Goal: Task Accomplishment & Management: Complete application form

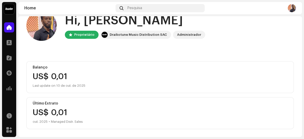
scroll to position [15, 0]
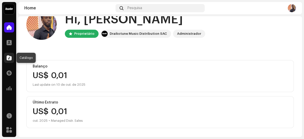
click at [10, 60] on span at bounding box center [9, 58] width 5 height 4
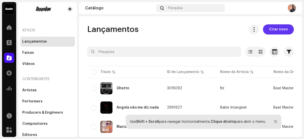
click at [279, 27] on span "Criar novo" at bounding box center [278, 29] width 19 height 10
click at [277, 29] on span "Criar novo" at bounding box center [278, 29] width 19 height 10
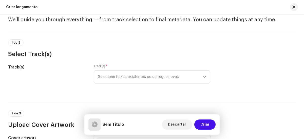
scroll to position [18, 0]
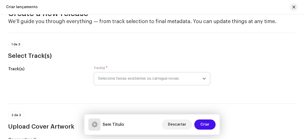
click at [179, 82] on span "Selecione faixas existentes ou carregue novas" at bounding box center [150, 78] width 104 height 13
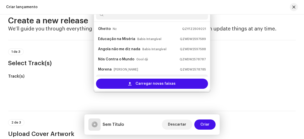
scroll to position [8, 0]
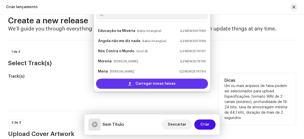
click at [142, 86] on span "Carregar novas faixas" at bounding box center [156, 84] width 40 height 10
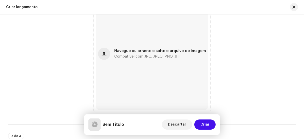
scroll to position [243, 0]
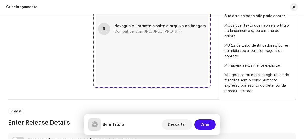
click at [106, 29] on span "button" at bounding box center [104, 29] width 5 height 4
click at [109, 27] on button "button" at bounding box center [104, 29] width 12 height 12
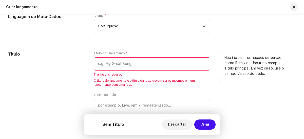
scroll to position [436, 0]
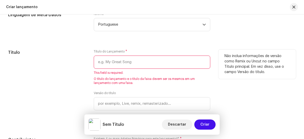
click at [175, 63] on input "text" at bounding box center [152, 62] width 116 height 13
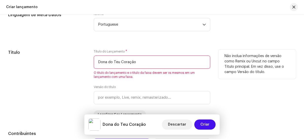
type input "Dona do Teu Coração"
click at [209, 89] on div "Título Título do Lançamento * Dona do Teu Coração O título do lançamento e o tí…" at bounding box center [152, 83] width 288 height 69
click at [222, 101] on div "Não inclua informações de versão como Remix ou Uncut no campo Título principal.…" at bounding box center [258, 83] width 78 height 69
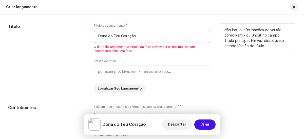
scroll to position [461, 0]
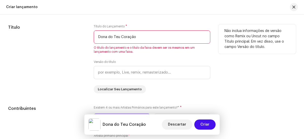
click at [219, 93] on div "Não inclua informações de versão como Remix ou Uncut no campo Título principal.…" at bounding box center [258, 58] width 78 height 69
click at [177, 75] on input "text" at bounding box center [152, 72] width 116 height 13
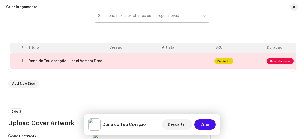
scroll to position [81, 0]
click at [276, 60] on span "Consertar erros" at bounding box center [280, 61] width 27 height 6
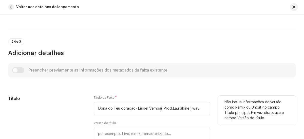
scroll to position [143, 0]
click at [205, 110] on input "Dona do Teu coração- Lisbel Vemba( Prod.Lau Shine ).wav" at bounding box center [152, 107] width 116 height 13
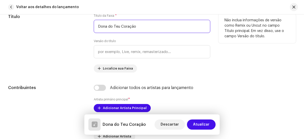
scroll to position [224, 0]
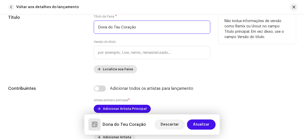
type input "Dona do Teu Coração"
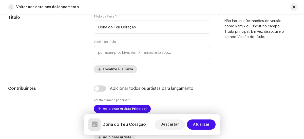
click at [126, 70] on span "Localize sua Faixa" at bounding box center [118, 69] width 30 height 10
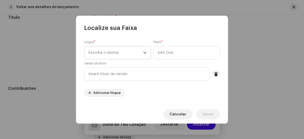
click at [130, 55] on span "Escolha o idioma" at bounding box center [116, 52] width 55 height 13
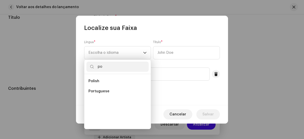
scroll to position [0, 0]
type input "po"
click at [108, 92] on li "Portuguese" at bounding box center [118, 91] width 62 height 10
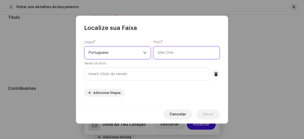
click at [178, 54] on input "text" at bounding box center [186, 52] width 67 height 13
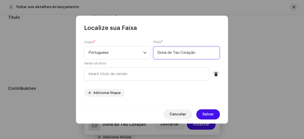
type input "Dona do Teu Coração"
click at [159, 85] on div "Língua * Portuguese Título * Dona do Teu Coração Versão do título Adicionar lín…" at bounding box center [152, 68] width 136 height 57
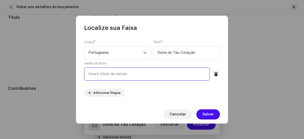
click at [160, 75] on input "text" at bounding box center [147, 73] width 126 height 13
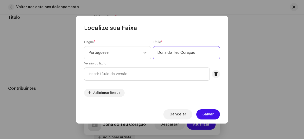
drag, startPoint x: 158, startPoint y: 52, endPoint x: 202, endPoint y: 55, distance: 44.3
click at [202, 55] on input "Dona do Teu Coração" at bounding box center [186, 52] width 67 height 13
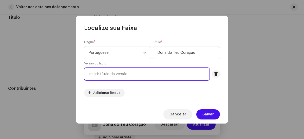
click at [141, 71] on input "text" at bounding box center [147, 73] width 126 height 13
paste input "Dona do Teu Coração"
type input "Dona do Teu Coração- [PERSON_NAME]"
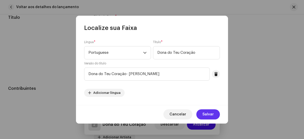
click at [212, 111] on span "Salvar" at bounding box center [208, 114] width 11 height 10
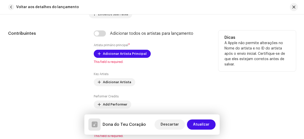
scroll to position [293, 0]
click at [121, 54] on span "Adicionar Artista Principal" at bounding box center [125, 54] width 44 height 10
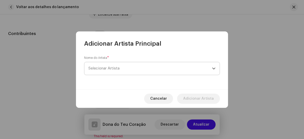
click at [137, 73] on span "Selecionar Artista" at bounding box center [151, 68] width 124 height 13
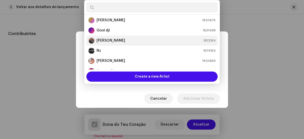
scroll to position [41, 0]
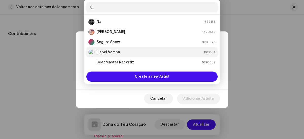
click at [119, 48] on li "Lisbel Vemba 1612154" at bounding box center [152, 52] width 131 height 10
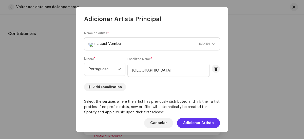
click at [211, 122] on span "Adicionar Artista" at bounding box center [198, 123] width 31 height 10
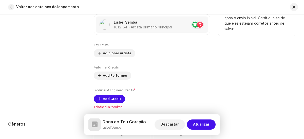
scroll to position [327, 0]
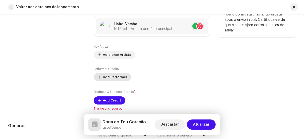
click at [112, 76] on span "Add Performer" at bounding box center [115, 77] width 24 height 10
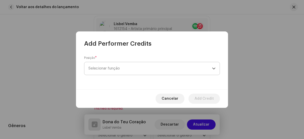
click at [123, 70] on span "Selecionar função" at bounding box center [151, 68] width 124 height 13
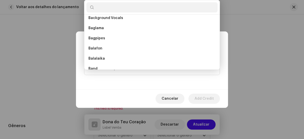
scroll to position [0, 0]
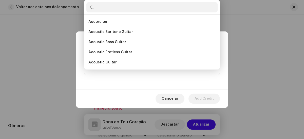
click at [123, 96] on div "Cancelar Add Credit" at bounding box center [152, 98] width 152 height 19
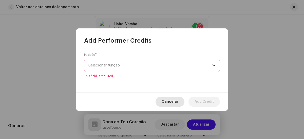
click at [168, 101] on span "Cancelar" at bounding box center [170, 102] width 17 height 10
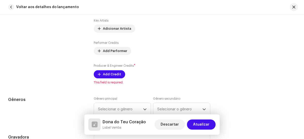
scroll to position [352, 0]
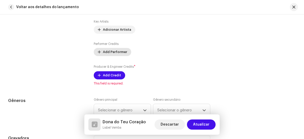
click at [113, 51] on span "Add Performer" at bounding box center [115, 52] width 24 height 10
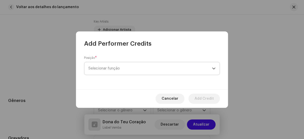
click at [131, 72] on span "Selecionar função" at bounding box center [151, 68] width 124 height 13
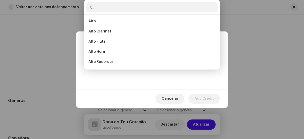
scroll to position [69, 0]
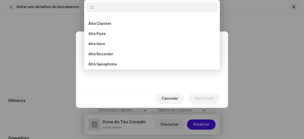
click at [108, 98] on div "Cancelar Add Credit" at bounding box center [152, 98] width 152 height 19
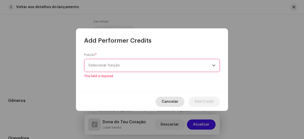
click at [169, 99] on span "Cancelar" at bounding box center [170, 102] width 17 height 10
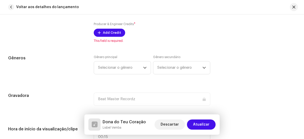
scroll to position [395, 0]
click at [144, 67] on icon "dropdown trigger" at bounding box center [145, 68] width 3 height 2
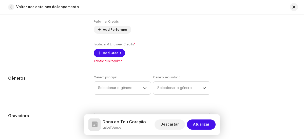
scroll to position [374, 0]
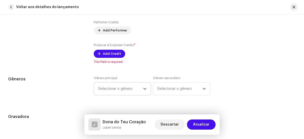
click at [139, 89] on span "Selecionar o gênero" at bounding box center [120, 88] width 45 height 13
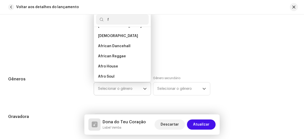
scroll to position [0, 0]
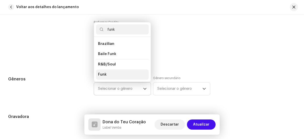
type input "funk"
click at [109, 74] on li "Funk" at bounding box center [122, 75] width 53 height 10
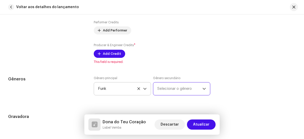
click at [165, 89] on span "Selecionar o gênero" at bounding box center [180, 88] width 45 height 13
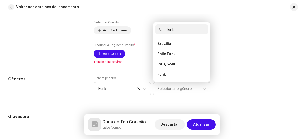
type input "funk"
click at [169, 43] on span "Brazilian" at bounding box center [166, 44] width 16 height 4
click at [166, 63] on span "R&B/Soul" at bounding box center [167, 64] width 18 height 4
click at [160, 75] on span "Funk" at bounding box center [162, 74] width 9 height 5
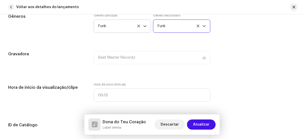
scroll to position [435, 0]
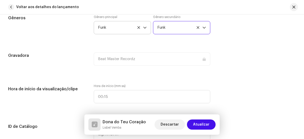
click at [177, 27] on span "Funk" at bounding box center [180, 27] width 45 height 13
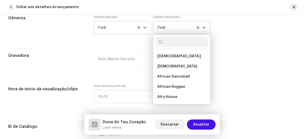
scroll to position [3437, 0]
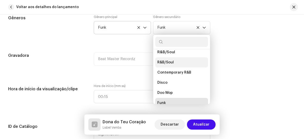
click at [165, 60] on span "R&B/Soul" at bounding box center [166, 62] width 16 height 5
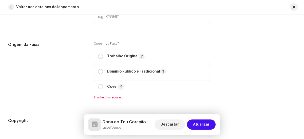
scroll to position [554, 0]
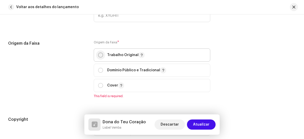
click at [100, 54] on input "radio" at bounding box center [100, 55] width 5 height 5
radio input "true"
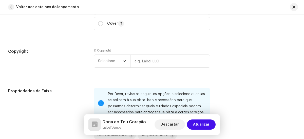
scroll to position [615, 0]
click at [145, 62] on input "text" at bounding box center [170, 61] width 80 height 13
type input "Beat Master Recordz"
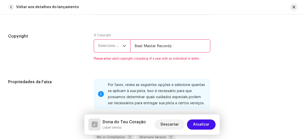
scroll to position [636, 0]
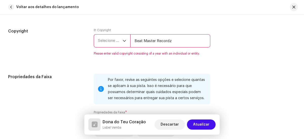
click at [124, 43] on div "dropdown trigger" at bounding box center [125, 41] width 4 height 13
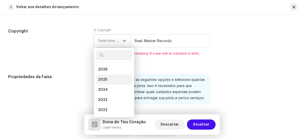
click at [113, 76] on li "2025" at bounding box center [114, 80] width 36 height 10
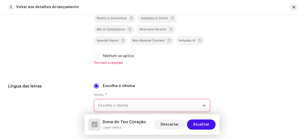
scroll to position [732, 0]
click at [98, 55] on input "Nenhum se aplica" at bounding box center [96, 56] width 5 height 5
checkbox input "true"
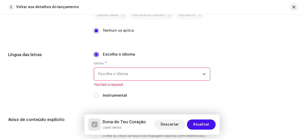
scroll to position [757, 0]
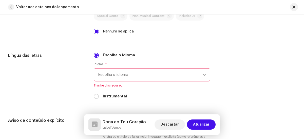
click at [156, 75] on span "Escolha o idioma" at bounding box center [150, 74] width 104 height 13
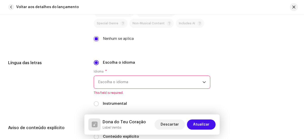
scroll to position [748, 0]
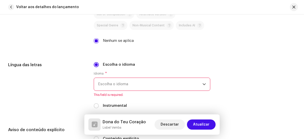
click at [142, 82] on span "Escolha o idioma" at bounding box center [150, 84] width 104 height 13
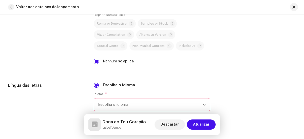
scroll to position [728, 0]
click at [151, 103] on span "Escolha o idioma" at bounding box center [150, 104] width 104 height 13
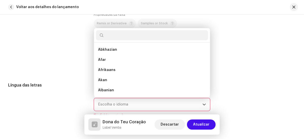
click at [137, 35] on input "text" at bounding box center [152, 35] width 112 height 10
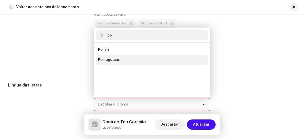
type input "po"
click at [106, 59] on span "Portuguese" at bounding box center [108, 59] width 21 height 5
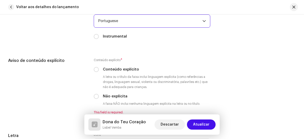
scroll to position [812, 0]
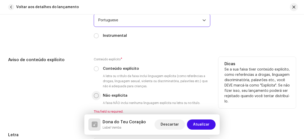
click at [95, 95] on input "Não explícita" at bounding box center [96, 95] width 5 height 5
radio input "true"
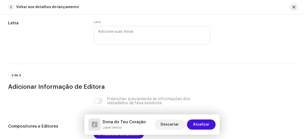
scroll to position [917, 0]
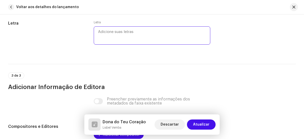
click at [108, 36] on textarea at bounding box center [152, 35] width 116 height 18
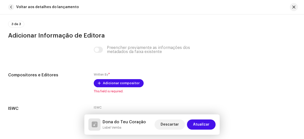
scroll to position [968, 0]
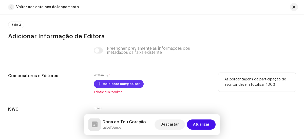
click at [118, 82] on span "Adicionar compositor" at bounding box center [121, 84] width 37 height 10
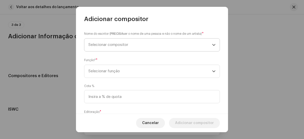
click at [165, 43] on span "Selecionar compositor" at bounding box center [151, 45] width 124 height 13
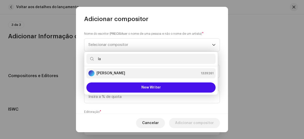
type input "la"
click at [151, 70] on div "Lau Shine 1339261" at bounding box center [151, 73] width 125 height 6
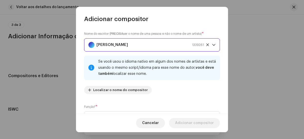
click at [208, 45] on span "Lau Shine 1339261" at bounding box center [151, 45] width 124 height 13
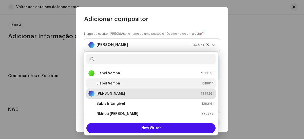
click at [129, 80] on li "Lisbel Vemba 1318614" at bounding box center [151, 83] width 129 height 10
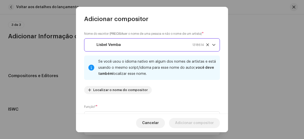
scroll to position [24, 0]
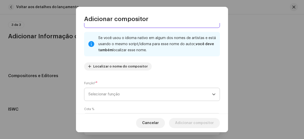
click at [150, 98] on span "Selecionar função" at bounding box center [151, 94] width 124 height 13
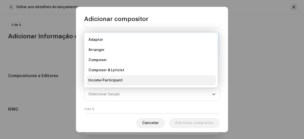
scroll to position [8, 0]
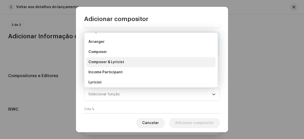
click at [126, 62] on li "Composer & Lyricist" at bounding box center [151, 62] width 129 height 10
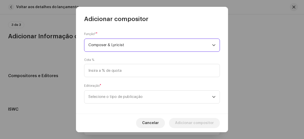
scroll to position [73, 0]
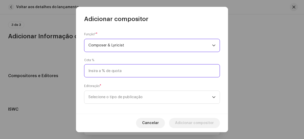
click at [174, 72] on input at bounding box center [152, 70] width 136 height 13
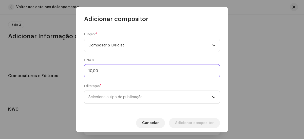
type input "100,00"
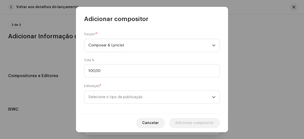
click at [168, 109] on div "Nome do escritor ( PRECISA ser o nome de uma pessoa e não o nome de um artista)…" at bounding box center [152, 68] width 152 height 90
click at [176, 101] on span "Selecione o tipo de publicação" at bounding box center [151, 97] width 124 height 13
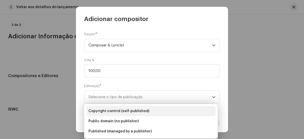
click at [153, 111] on li "Copyright control (self-published)" at bounding box center [151, 111] width 129 height 10
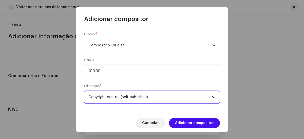
scroll to position [77, 0]
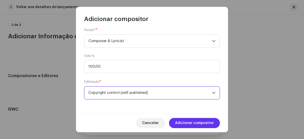
click at [204, 125] on span "Adicionar compositor" at bounding box center [194, 123] width 39 height 10
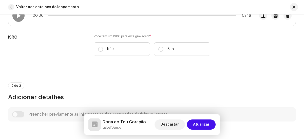
scroll to position [98, 0]
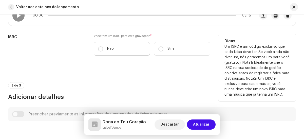
click at [103, 49] on label "Não" at bounding box center [122, 48] width 56 height 13
click at [103, 49] on input "Não" at bounding box center [100, 48] width 5 height 5
radio input "true"
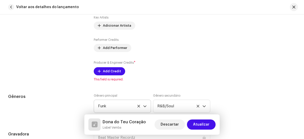
scroll to position [369, 0]
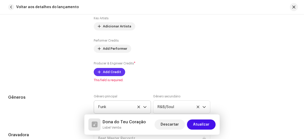
click at [110, 71] on span "Add Credit" at bounding box center [112, 72] width 18 height 10
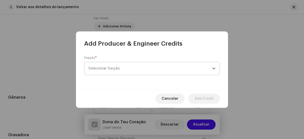
click at [131, 66] on span "Selecionar função" at bounding box center [151, 68] width 124 height 13
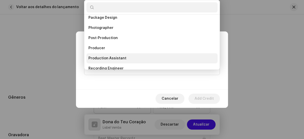
scroll to position [181, 0]
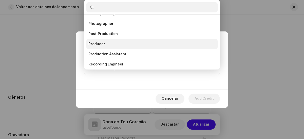
click at [118, 48] on li "Producer" at bounding box center [152, 44] width 131 height 10
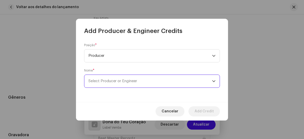
click at [140, 79] on span "Select Producer or Engineer" at bounding box center [151, 81] width 124 height 13
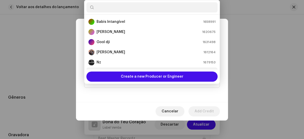
scroll to position [8, 0]
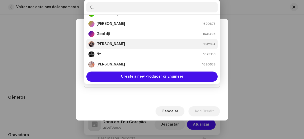
click at [121, 40] on li "Lau Shine 1612164" at bounding box center [152, 44] width 131 height 10
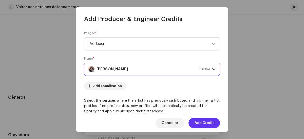
click at [205, 123] on span "Add Credit" at bounding box center [204, 123] width 19 height 10
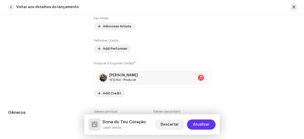
click at [204, 125] on span "Atualizar" at bounding box center [201, 124] width 16 height 10
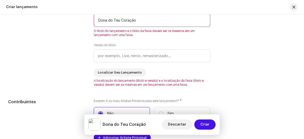
scroll to position [479, 0]
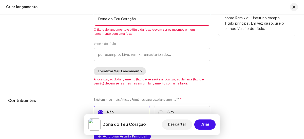
click at [122, 71] on span "Localizar Seu Lançamento" at bounding box center [120, 71] width 44 height 10
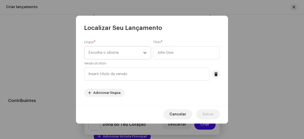
click at [127, 53] on span "Escolha o idioma" at bounding box center [116, 52] width 55 height 13
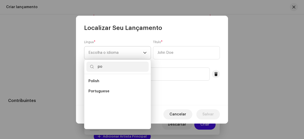
scroll to position [0, 0]
type input "po"
click at [119, 93] on li "Portuguese" at bounding box center [118, 91] width 62 height 10
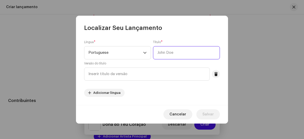
click at [180, 57] on input "text" at bounding box center [186, 52] width 67 height 13
type input "Dona do Teu Coração"
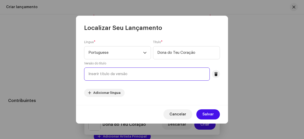
click at [157, 78] on input "text" at bounding box center [147, 73] width 126 height 13
type input "Dona do Teu Coração- [PERSON_NAME]"
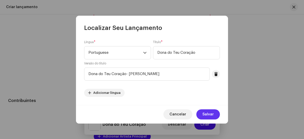
click at [205, 111] on span "Salvar" at bounding box center [208, 114] width 11 height 10
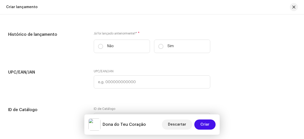
scroll to position [738, 0]
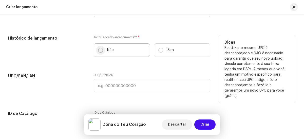
click at [101, 53] on input "Não" at bounding box center [100, 50] width 5 height 5
radio input "true"
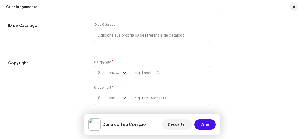
scroll to position [827, 0]
click at [114, 72] on span "Selecione o ano" at bounding box center [110, 72] width 25 height 13
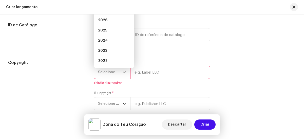
scroll to position [819, 0]
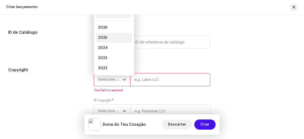
click at [108, 40] on li "2025" at bounding box center [114, 38] width 36 height 10
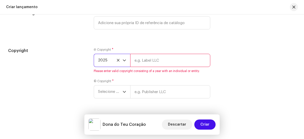
scroll to position [851, 0]
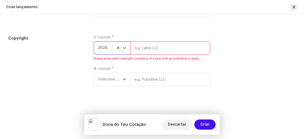
click at [152, 46] on input "text" at bounding box center [170, 47] width 80 height 13
type input "Beat Master Recordz"
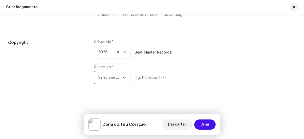
click at [119, 75] on span "Selecione o ano" at bounding box center [110, 77] width 25 height 13
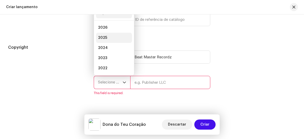
scroll to position [8, 0]
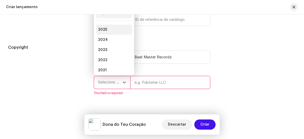
click at [109, 31] on li "2025" at bounding box center [114, 30] width 36 height 10
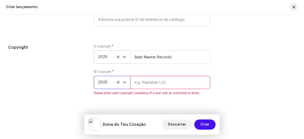
click at [152, 83] on input "text" at bounding box center [170, 82] width 80 height 13
type input "Beat Master Recordz"
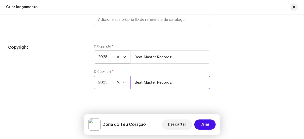
scroll to position [848, 0]
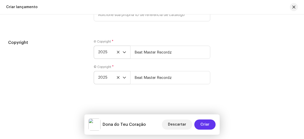
click at [206, 126] on span "Criar" at bounding box center [205, 124] width 9 height 10
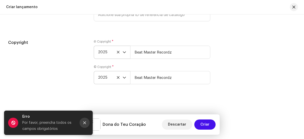
click at [88, 121] on button "Close" at bounding box center [85, 123] width 10 height 10
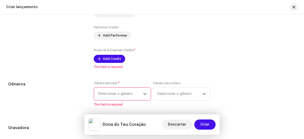
scroll to position [633, 0]
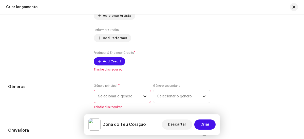
click at [133, 96] on span "Selecionar o gênero" at bounding box center [120, 96] width 45 height 13
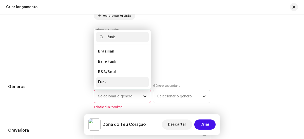
type input "funk"
click at [112, 81] on li "Funk" at bounding box center [122, 82] width 53 height 10
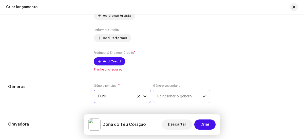
click at [172, 97] on span "Selecionar o gênero" at bounding box center [180, 96] width 45 height 13
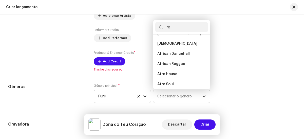
scroll to position [0, 0]
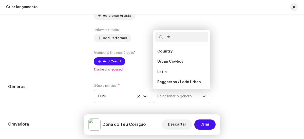
type input "r"
type input "fun"
click at [168, 73] on span "R&B/Soul" at bounding box center [167, 72] width 18 height 4
click at [162, 73] on span "R&B/Soul" at bounding box center [167, 72] width 18 height 4
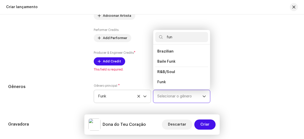
click at [162, 73] on span "R&B/Soul" at bounding box center [167, 72] width 18 height 4
click at [162, 82] on span "Funk" at bounding box center [162, 82] width 9 height 5
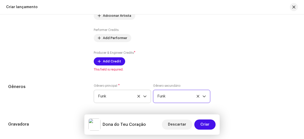
click at [177, 97] on span "Funk" at bounding box center [180, 96] width 45 height 13
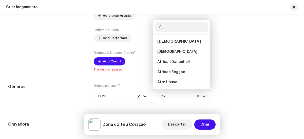
scroll to position [3437, 0]
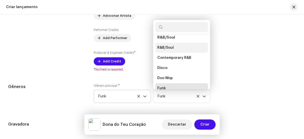
click at [166, 45] on span "R&B/Soul" at bounding box center [166, 47] width 16 height 5
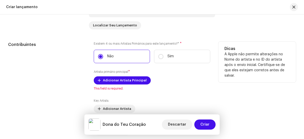
scroll to position [541, 0]
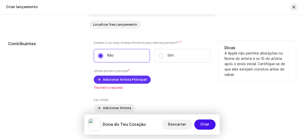
click at [126, 81] on span "Adicionar Artista Principal" at bounding box center [125, 80] width 44 height 10
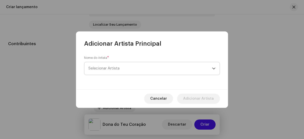
click at [136, 73] on span "Selecionar Artista" at bounding box center [151, 68] width 124 height 13
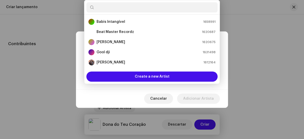
scroll to position [8, 0]
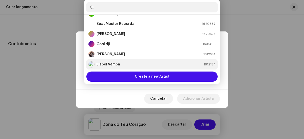
click at [123, 63] on div "Lisbel Vemba 1612154" at bounding box center [152, 64] width 127 height 6
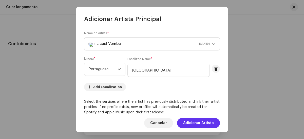
click at [198, 123] on span "Adicionar Artista" at bounding box center [198, 123] width 31 height 10
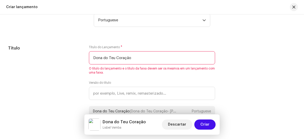
scroll to position [440, 0]
click at [207, 125] on span "Criar" at bounding box center [205, 124] width 9 height 10
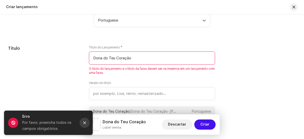
click at [86, 122] on icon "Close" at bounding box center [85, 123] width 4 height 4
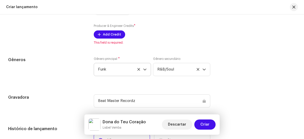
scroll to position [654, 0]
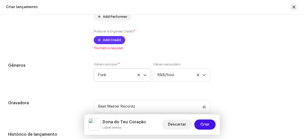
click at [111, 42] on span "Add Credit" at bounding box center [112, 40] width 18 height 10
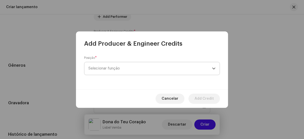
click at [134, 68] on span "Selecionar função" at bounding box center [151, 68] width 124 height 13
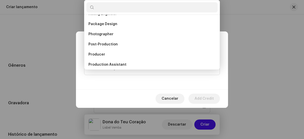
scroll to position [170, 0]
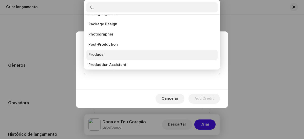
click at [108, 54] on li "Producer" at bounding box center [152, 55] width 131 height 10
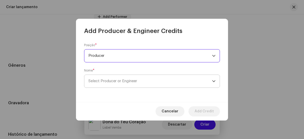
click at [141, 78] on span "Select Producer or Engineer" at bounding box center [151, 81] width 124 height 13
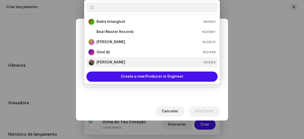
scroll to position [8, 0]
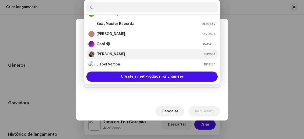
click at [129, 56] on div "Lau Shine 1612164" at bounding box center [152, 54] width 127 height 6
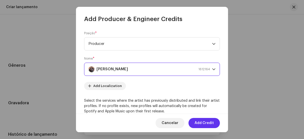
click at [200, 125] on span "Add Credit" at bounding box center [204, 123] width 19 height 10
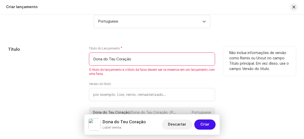
scroll to position [441, 0]
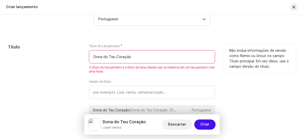
click at [132, 60] on input "Dona do Teu Coração" at bounding box center [152, 56] width 126 height 13
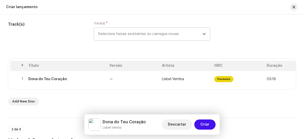
scroll to position [70, 0]
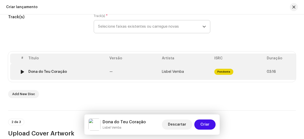
click at [224, 72] on span "Pendente" at bounding box center [224, 72] width 19 height 6
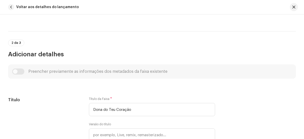
scroll to position [167, 0]
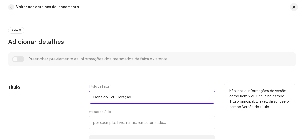
drag, startPoint x: 134, startPoint y: 98, endPoint x: 84, endPoint y: 96, distance: 50.3
click at [84, 96] on div "Título Título da Faixa * Dona do Teu Coração Versão do título Dona do Teu Cor…" at bounding box center [152, 121] width 288 height 74
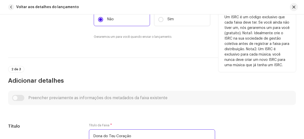
scroll to position [122, 0]
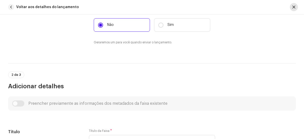
click at [294, 6] on span "button" at bounding box center [294, 7] width 3 height 4
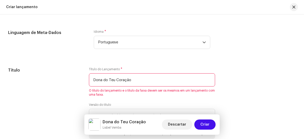
scroll to position [423, 0]
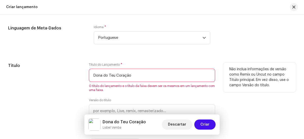
click at [171, 73] on input "Dona do Teu Coração" at bounding box center [152, 75] width 126 height 13
paste input "çã"
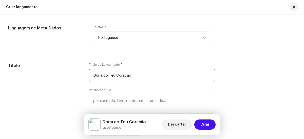
type input "Dona do Teu Coração"
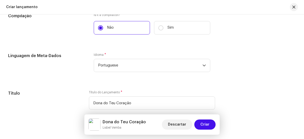
scroll to position [397, 0]
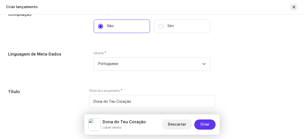
click at [211, 124] on button "Criar" at bounding box center [205, 124] width 21 height 10
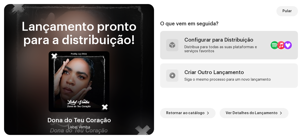
click at [219, 41] on div "Configurar para Distribuição" at bounding box center [226, 40] width 82 height 6
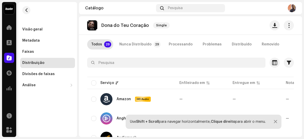
scroll to position [25, 0]
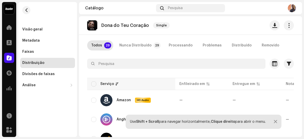
click at [97, 82] on div "Serviço" at bounding box center [131, 83] width 80 height 5
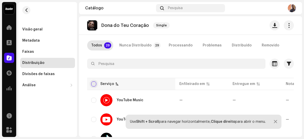
click at [96, 83] on input "checkbox" at bounding box center [93, 83] width 5 height 5
checkbox input "true"
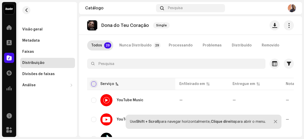
checkbox input "true"
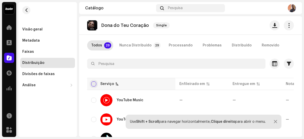
checkbox input "true"
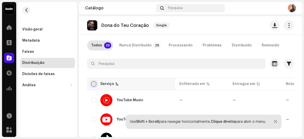
checkbox input "true"
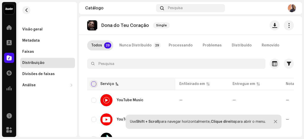
checkbox input "true"
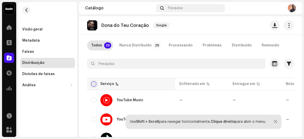
checkbox input "true"
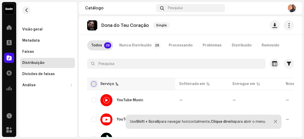
checkbox input "true"
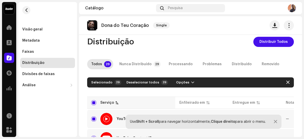
scroll to position [0, 0]
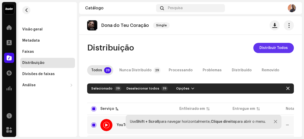
click at [276, 48] on span "Distribuir Todos" at bounding box center [274, 48] width 28 height 10
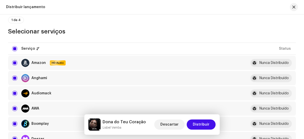
scroll to position [43, 0]
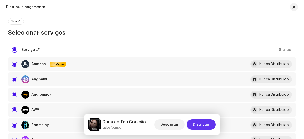
click at [206, 124] on span "Distribuir" at bounding box center [201, 124] width 17 height 10
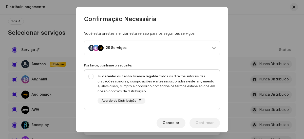
click at [90, 75] on div "Eu detenho ou tenho licença legal de todos os direitos autorais das gravações s…" at bounding box center [151, 89] width 135 height 38
checkbox input "true"
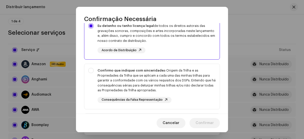
scroll to position [56, 0]
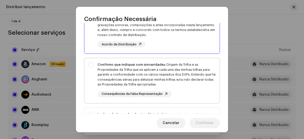
click at [90, 65] on div "Confirmo que indiquei com sinceridade a Origem da Trilha e as Propriedades da T…" at bounding box center [151, 79] width 135 height 43
checkbox input "true"
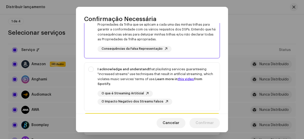
scroll to position [104, 0]
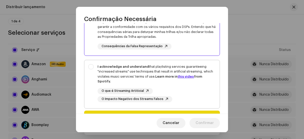
click at [91, 68] on div "I acknowledge and understand that playlisting services guaranteeing "increased …" at bounding box center [151, 83] width 135 height 46
checkbox input "true"
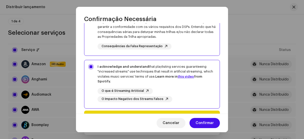
scroll to position [133, 0]
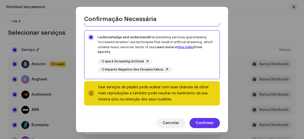
click at [203, 120] on span "Confirmar" at bounding box center [205, 123] width 18 height 10
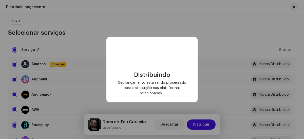
checkbox input "false"
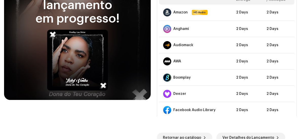
scroll to position [39, 0]
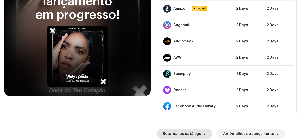
click at [178, 132] on span "Retornar ao catálogo" at bounding box center [182, 134] width 38 height 10
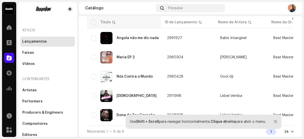
scroll to position [73, 0]
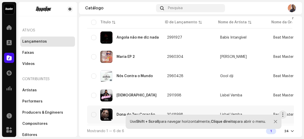
click at [127, 113] on div "Dona do Teu Coração" at bounding box center [136, 115] width 39 height 4
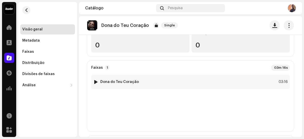
scroll to position [42, 0]
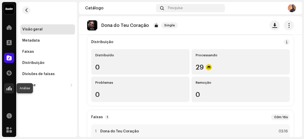
click at [12, 89] on div at bounding box center [9, 88] width 10 height 10
click at [10, 90] on span at bounding box center [9, 88] width 5 height 4
